Goal: Information Seeking & Learning: Find specific page/section

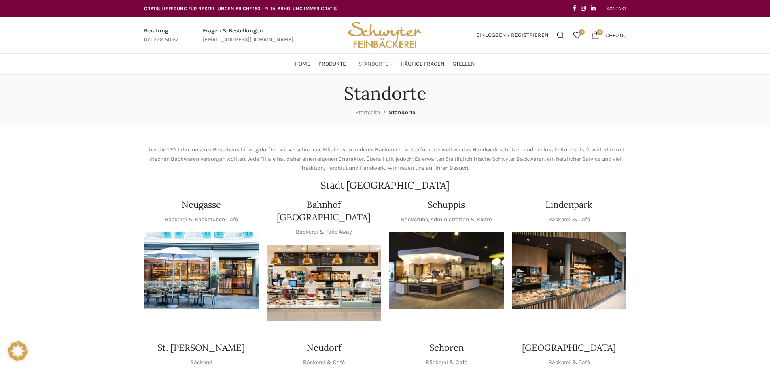
scroll to position [40, 0]
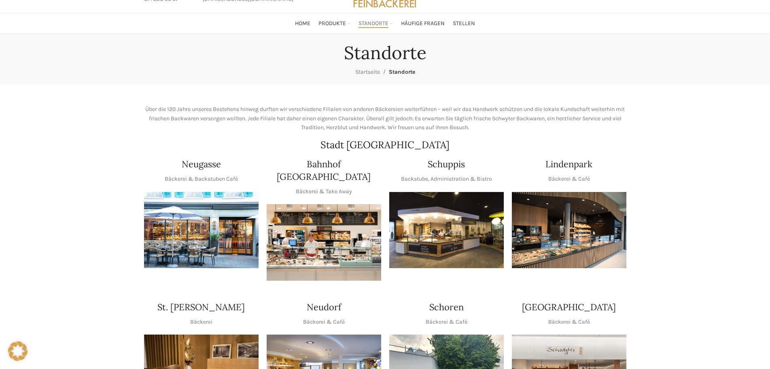
click at [551, 229] on img "1 / 1" at bounding box center [569, 230] width 114 height 76
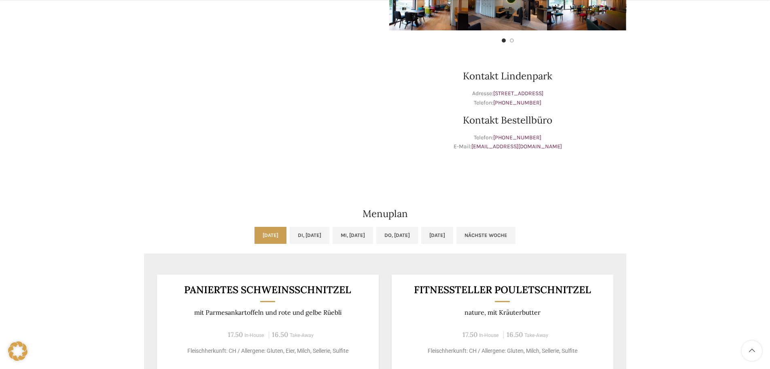
scroll to position [324, 0]
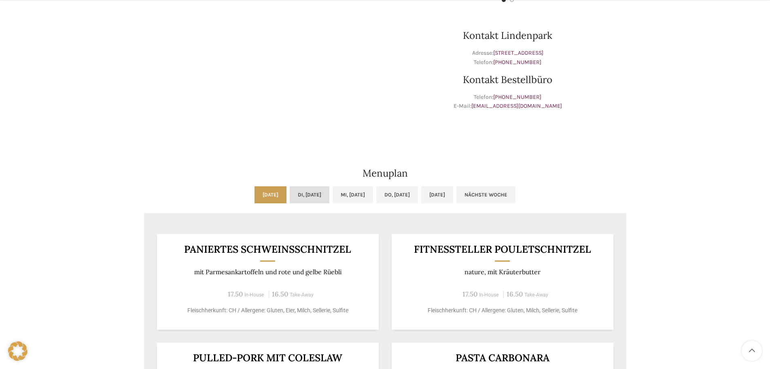
click at [290, 197] on link "Di, [DATE]" at bounding box center [310, 194] width 40 height 17
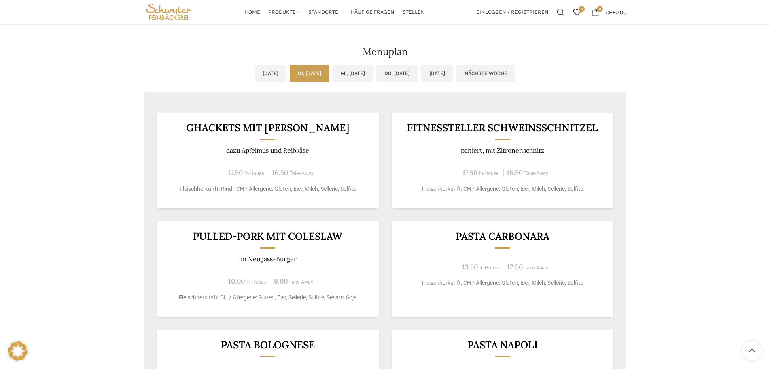
scroll to position [405, 0]
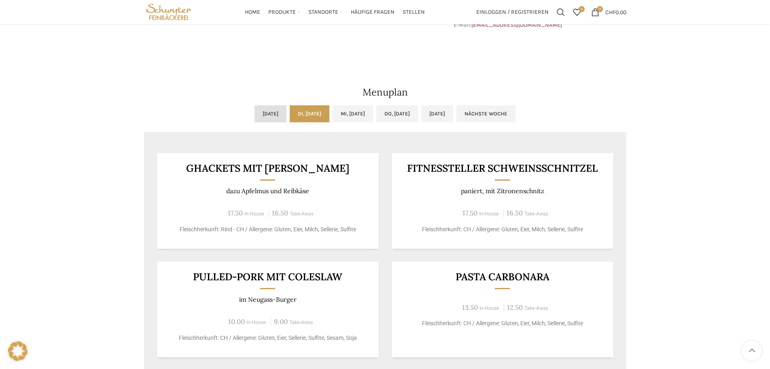
click at [254, 115] on link "[DATE]" at bounding box center [270, 113] width 32 height 17
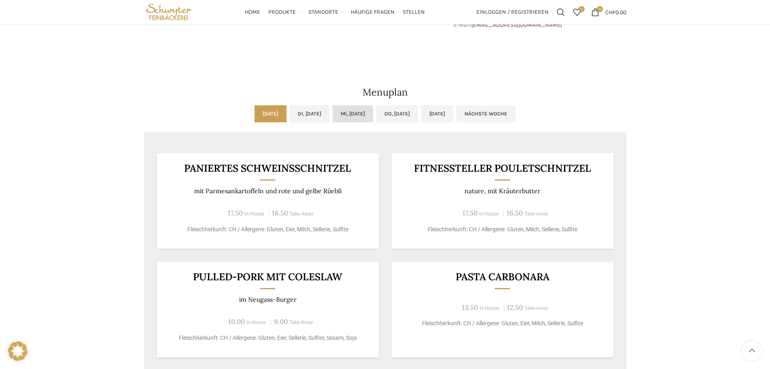
click at [363, 114] on link "Mi, [DATE]" at bounding box center [353, 113] width 40 height 17
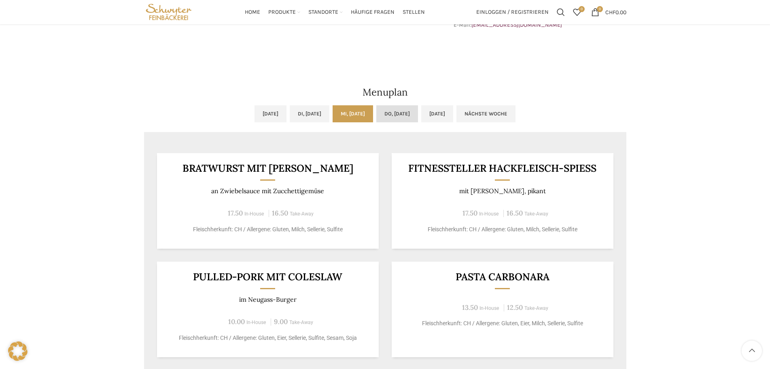
click at [396, 114] on link "Do, [DATE]" at bounding box center [397, 113] width 42 height 17
